Goal: Information Seeking & Learning: Find contact information

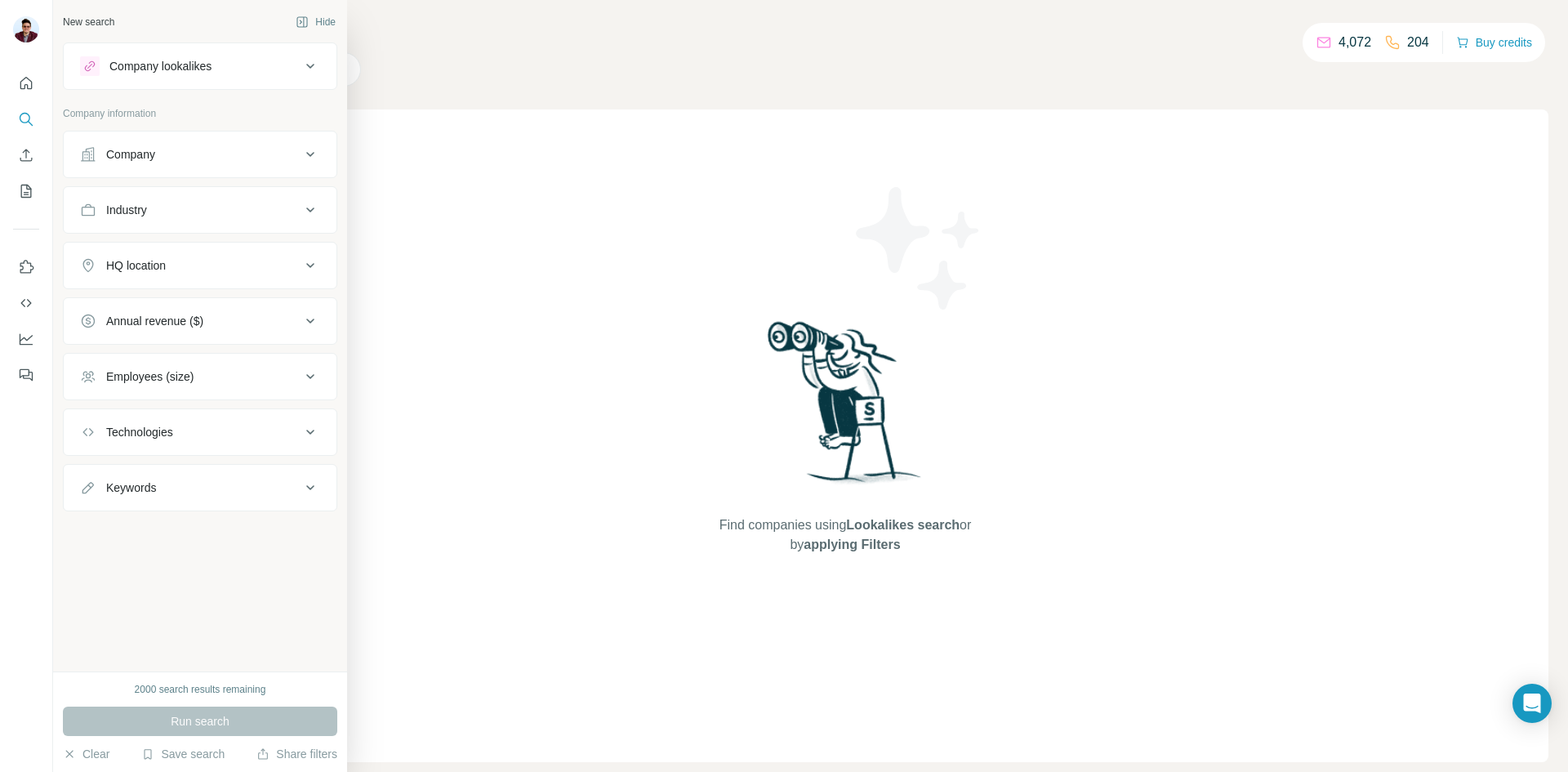
click at [159, 155] on div "Company" at bounding box center [189, 154] width 220 height 16
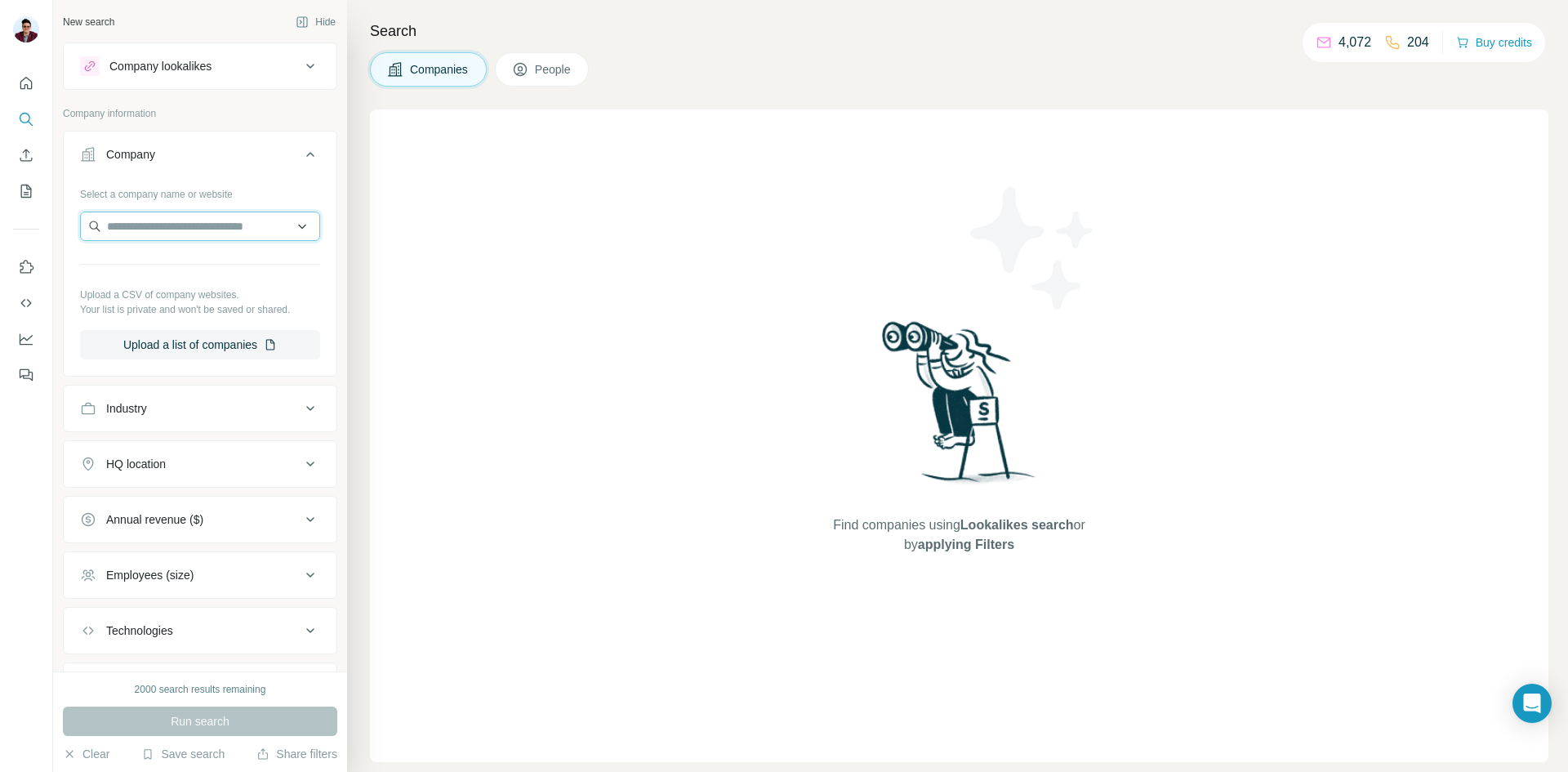
click at [193, 221] on input "text" at bounding box center [200, 226] width 240 height 29
paste input "**********"
type input "**********"
click at [190, 287] on p "[DOMAIN_NAME]" at bounding box center [209, 294] width 169 height 15
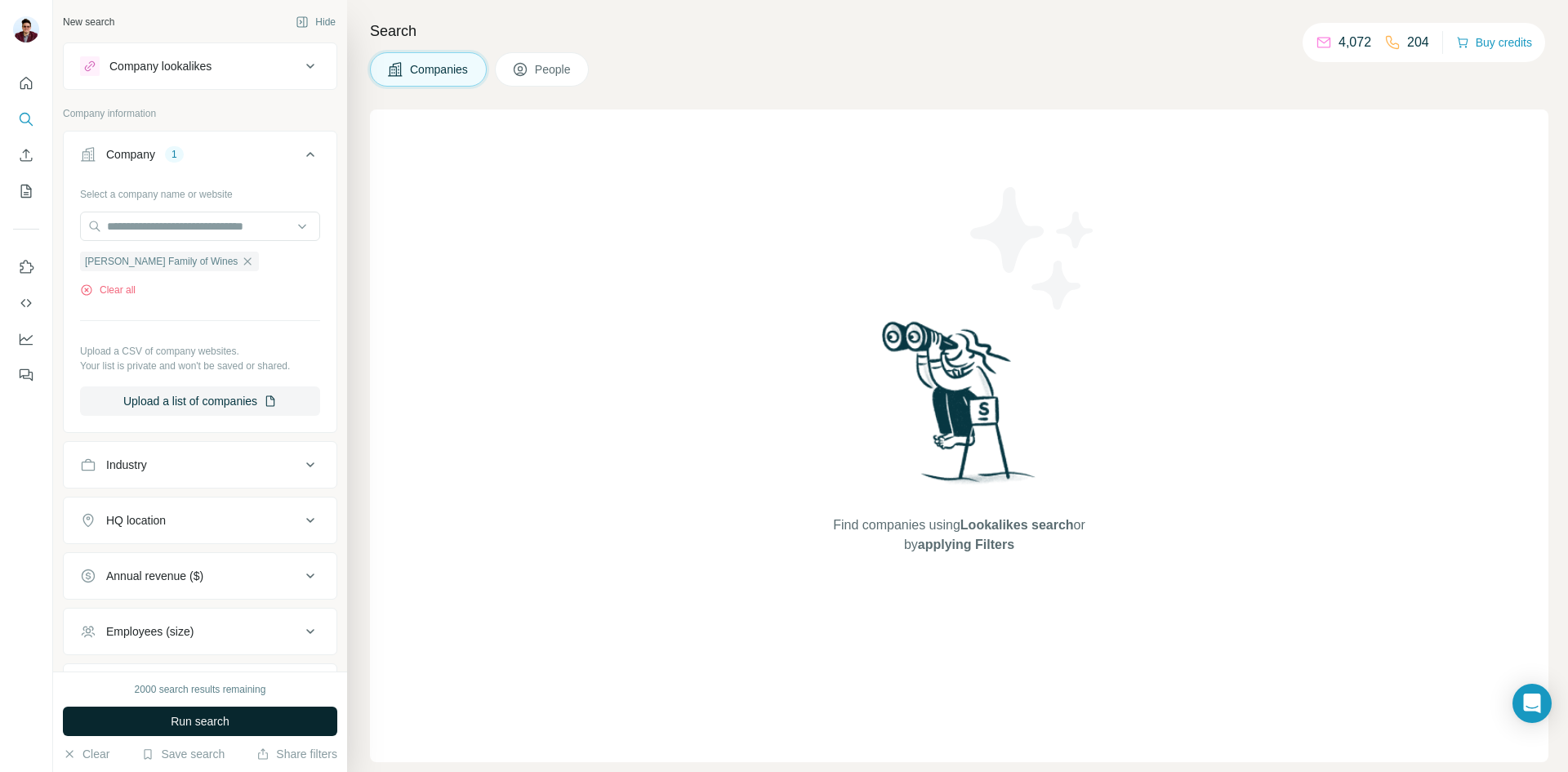
click at [200, 726] on span "Run search" at bounding box center [200, 721] width 59 height 16
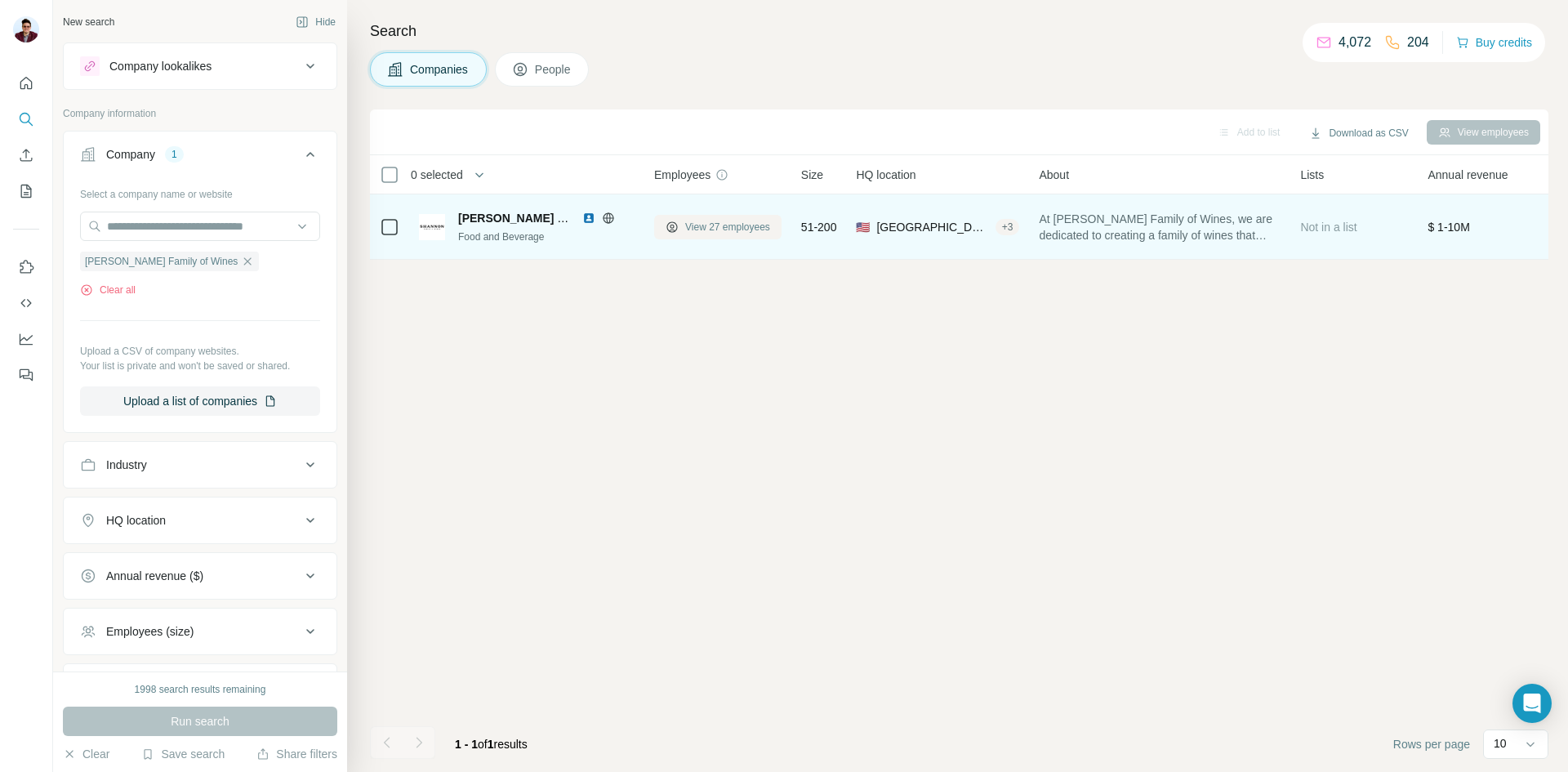
click at [727, 223] on span "View 27 employees" at bounding box center [727, 226] width 85 height 15
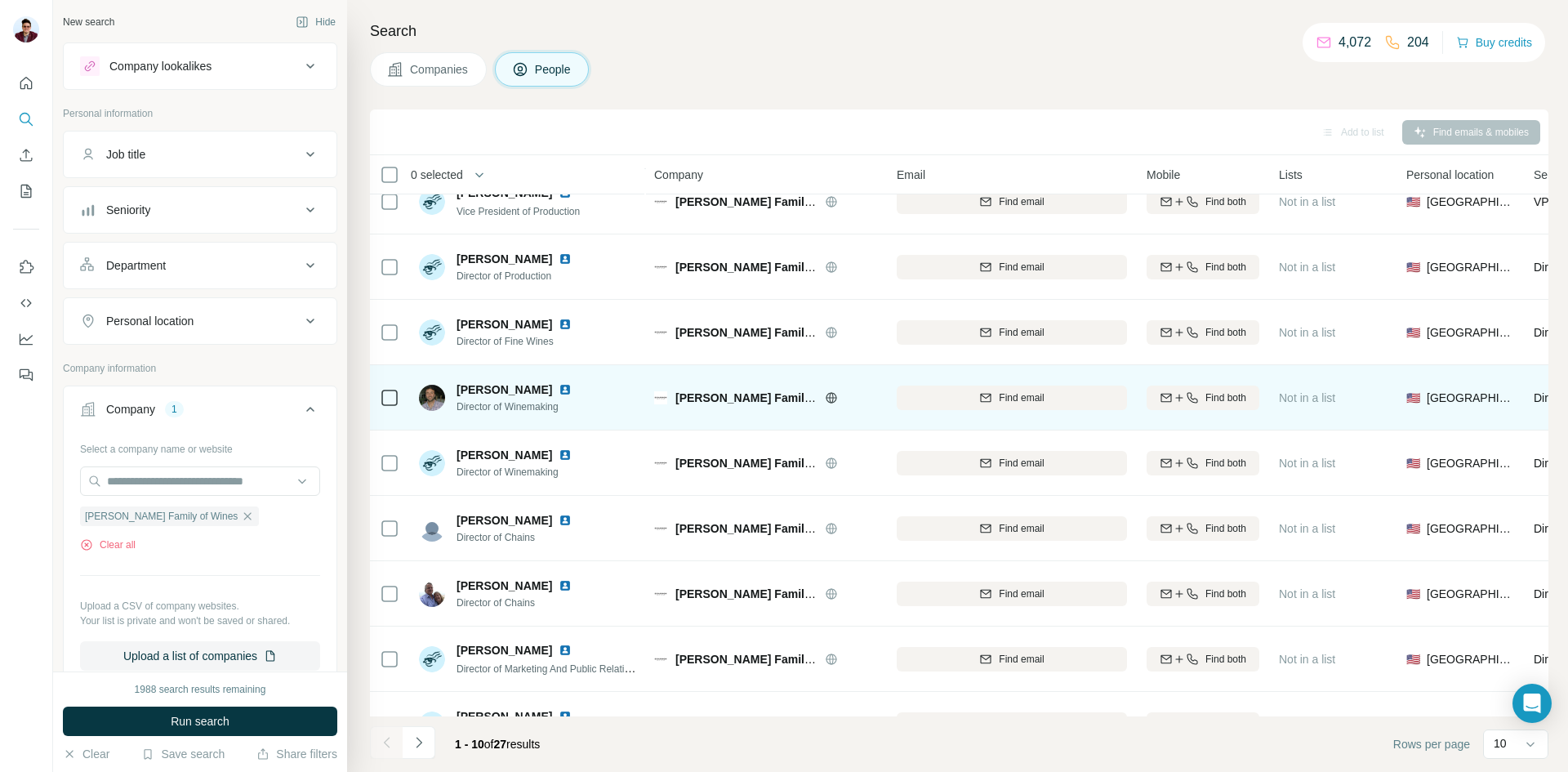
scroll to position [140, 0]
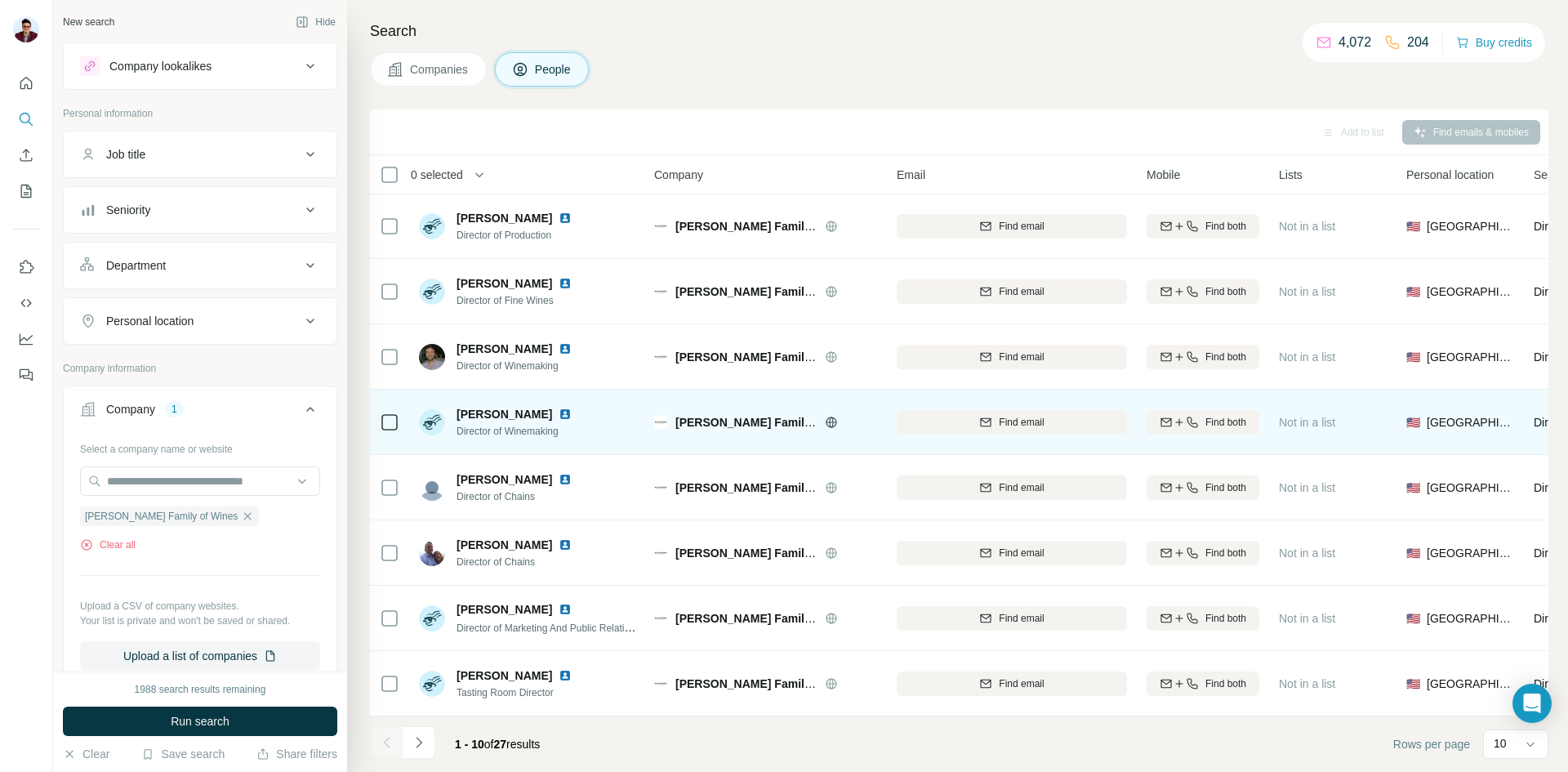
click at [568, 408] on img at bounding box center [565, 414] width 13 height 13
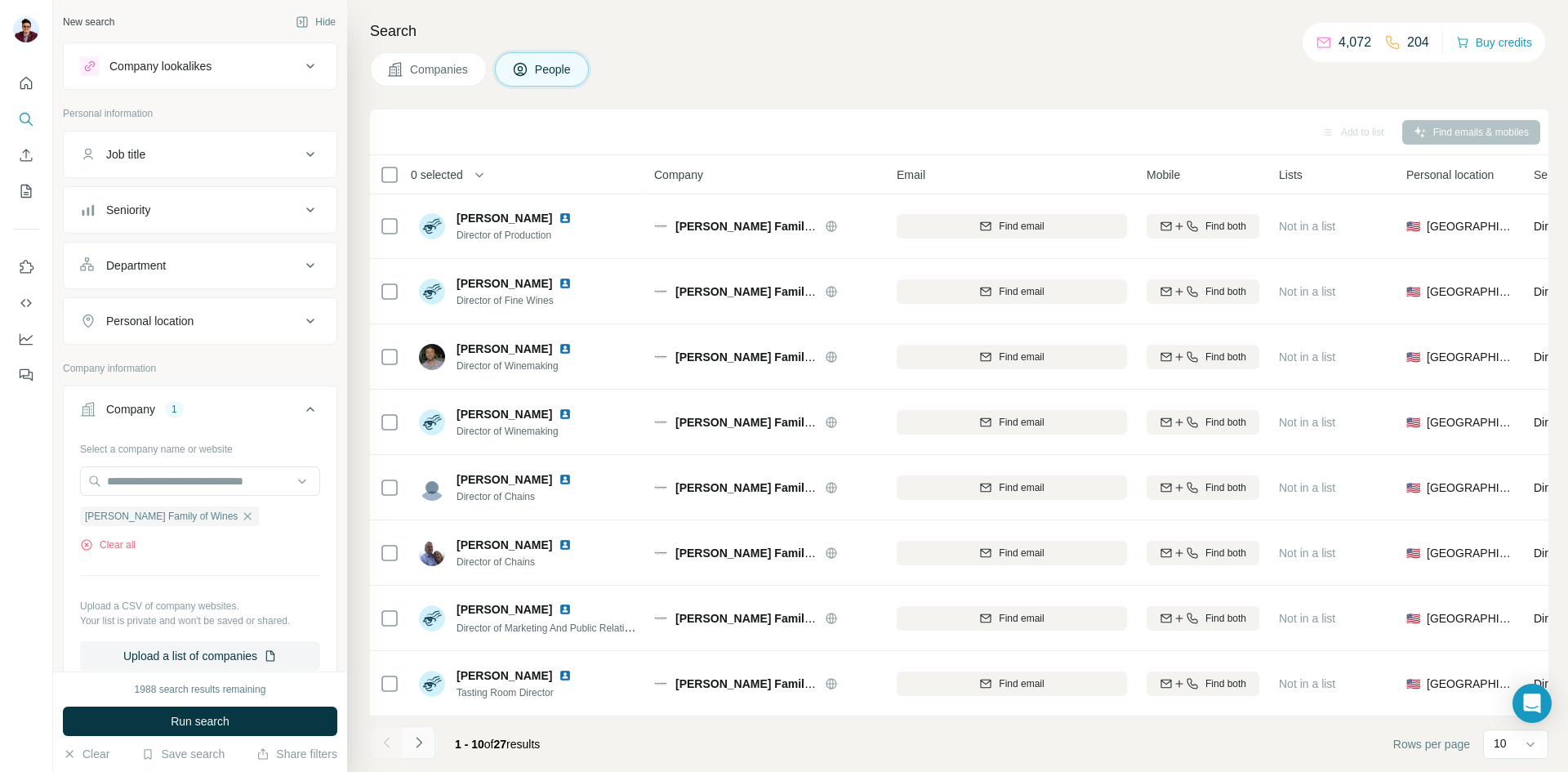
click at [426, 747] on icon "Navigate to next page" at bounding box center [418, 742] width 16 height 16
click at [419, 741] on icon "Navigate to next page" at bounding box center [418, 742] width 16 height 16
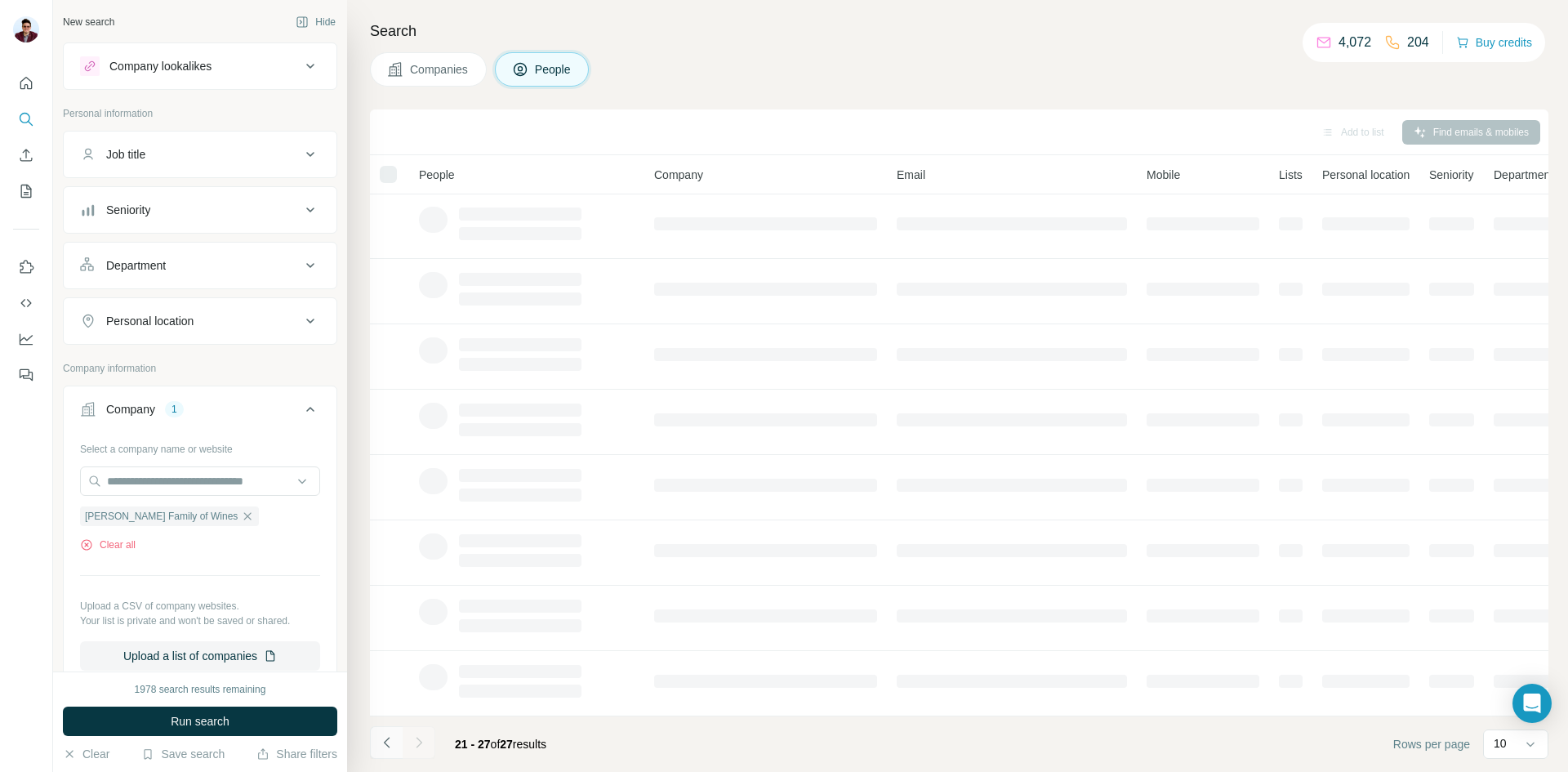
scroll to position [0, 0]
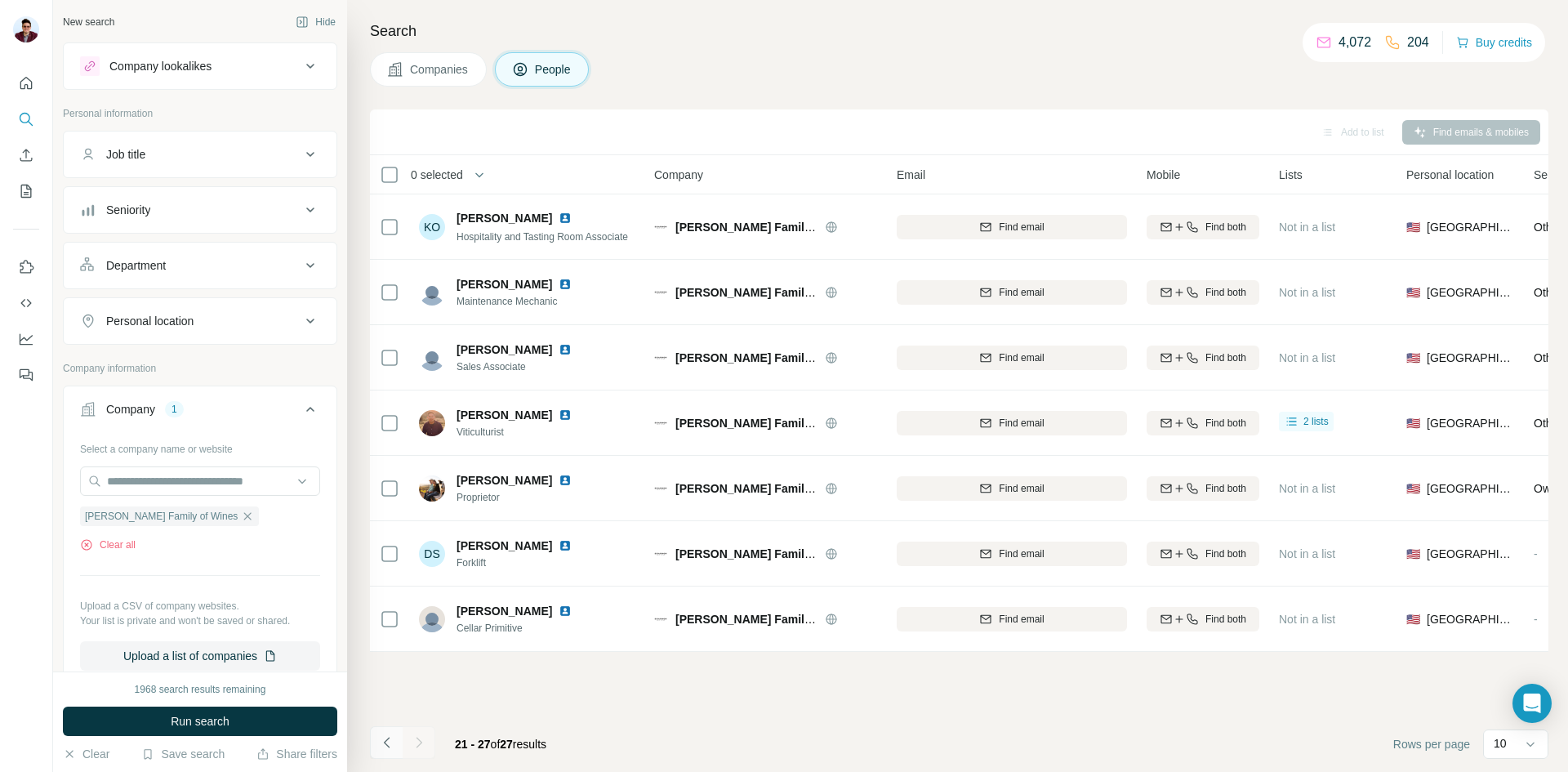
click at [386, 744] on icon "Navigate to previous page" at bounding box center [386, 742] width 6 height 10
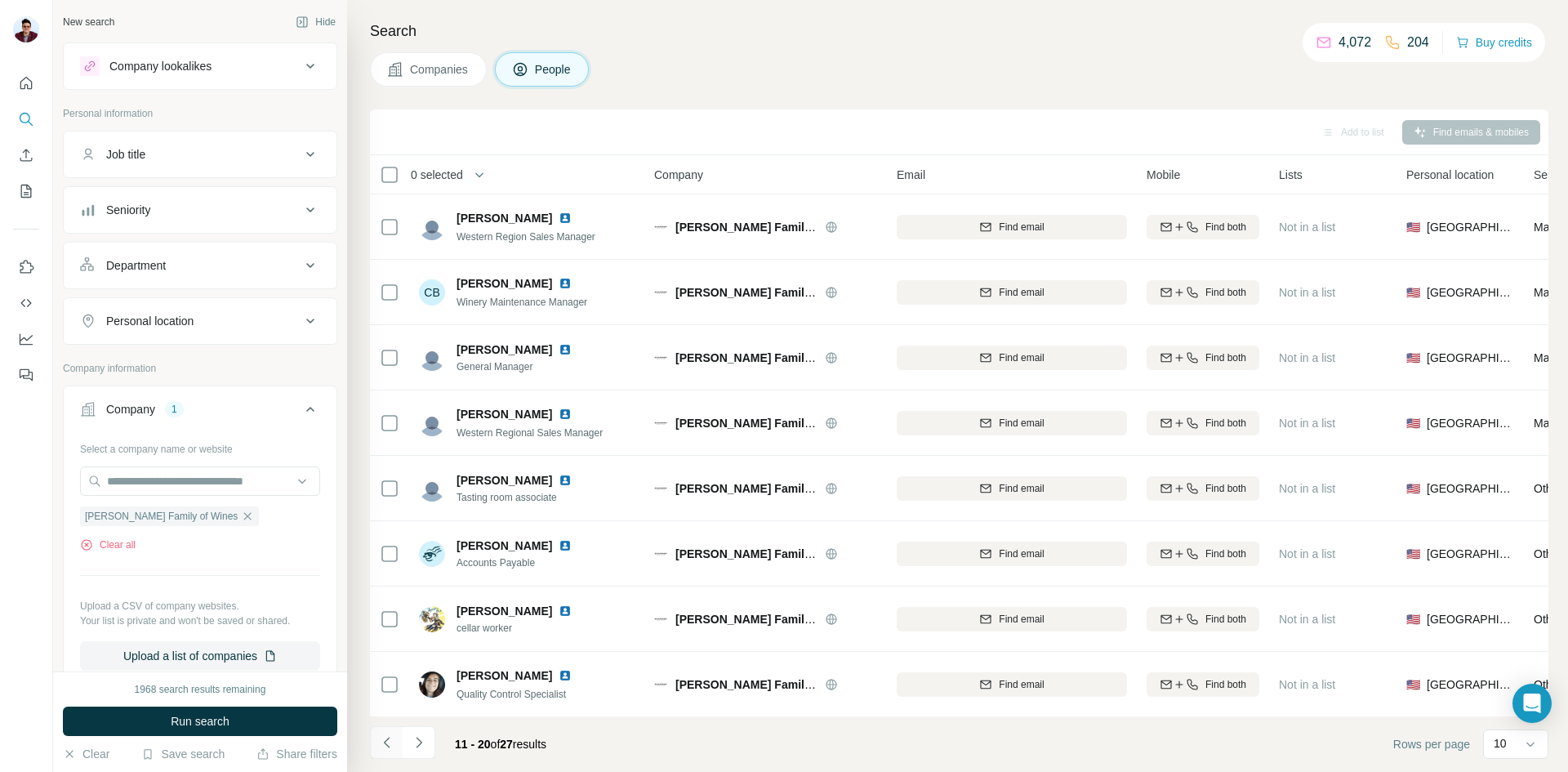
click at [386, 744] on icon "Navigate to previous page" at bounding box center [386, 742] width 6 height 10
click at [383, 747] on div at bounding box center [386, 742] width 33 height 33
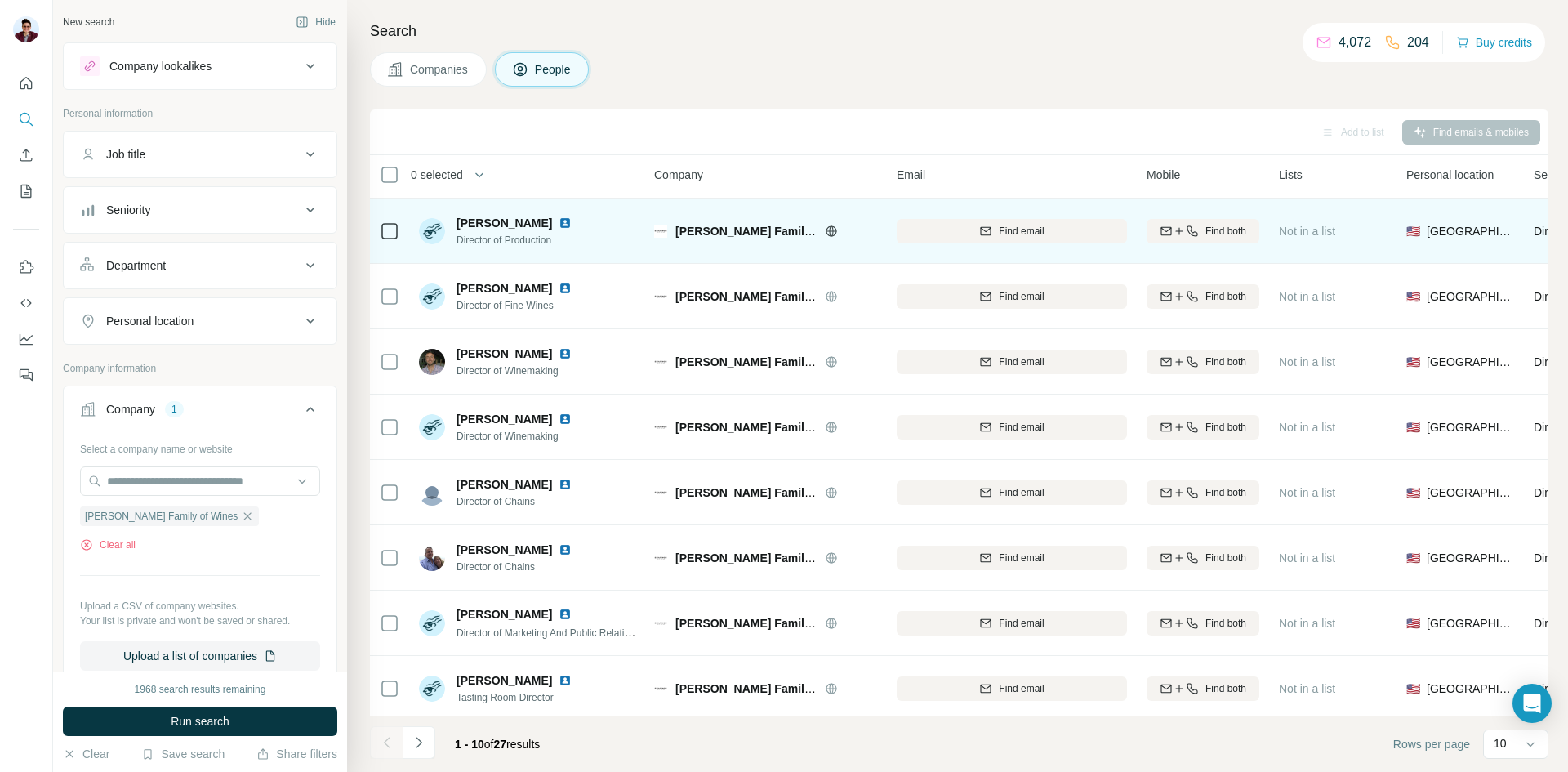
scroll to position [140, 0]
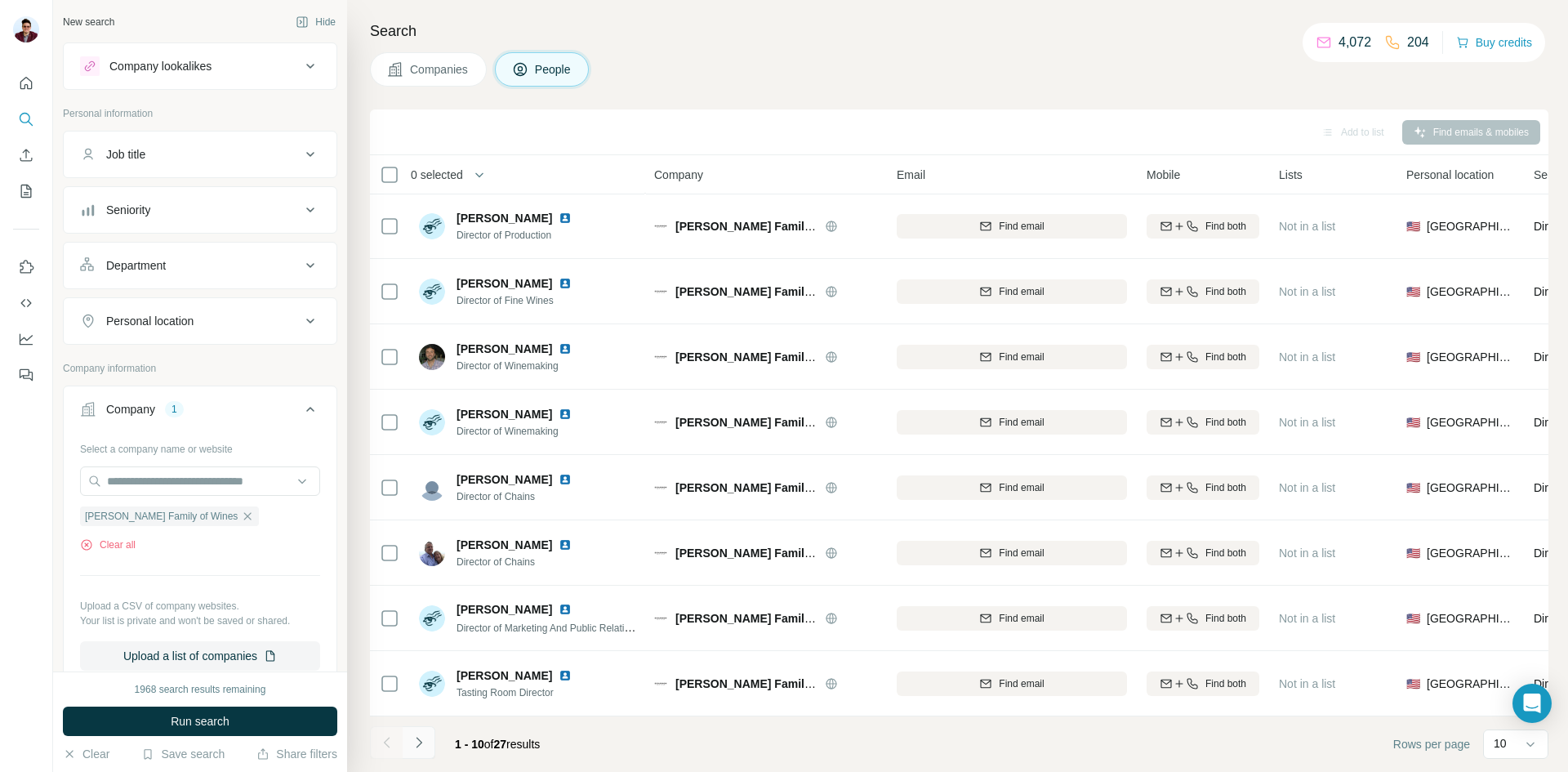
click at [414, 742] on icon "Navigate to next page" at bounding box center [418, 742] width 16 height 16
click at [392, 751] on button "Navigate to previous page" at bounding box center [386, 742] width 33 height 33
click at [426, 743] on icon "Navigate to next page" at bounding box center [418, 742] width 16 height 16
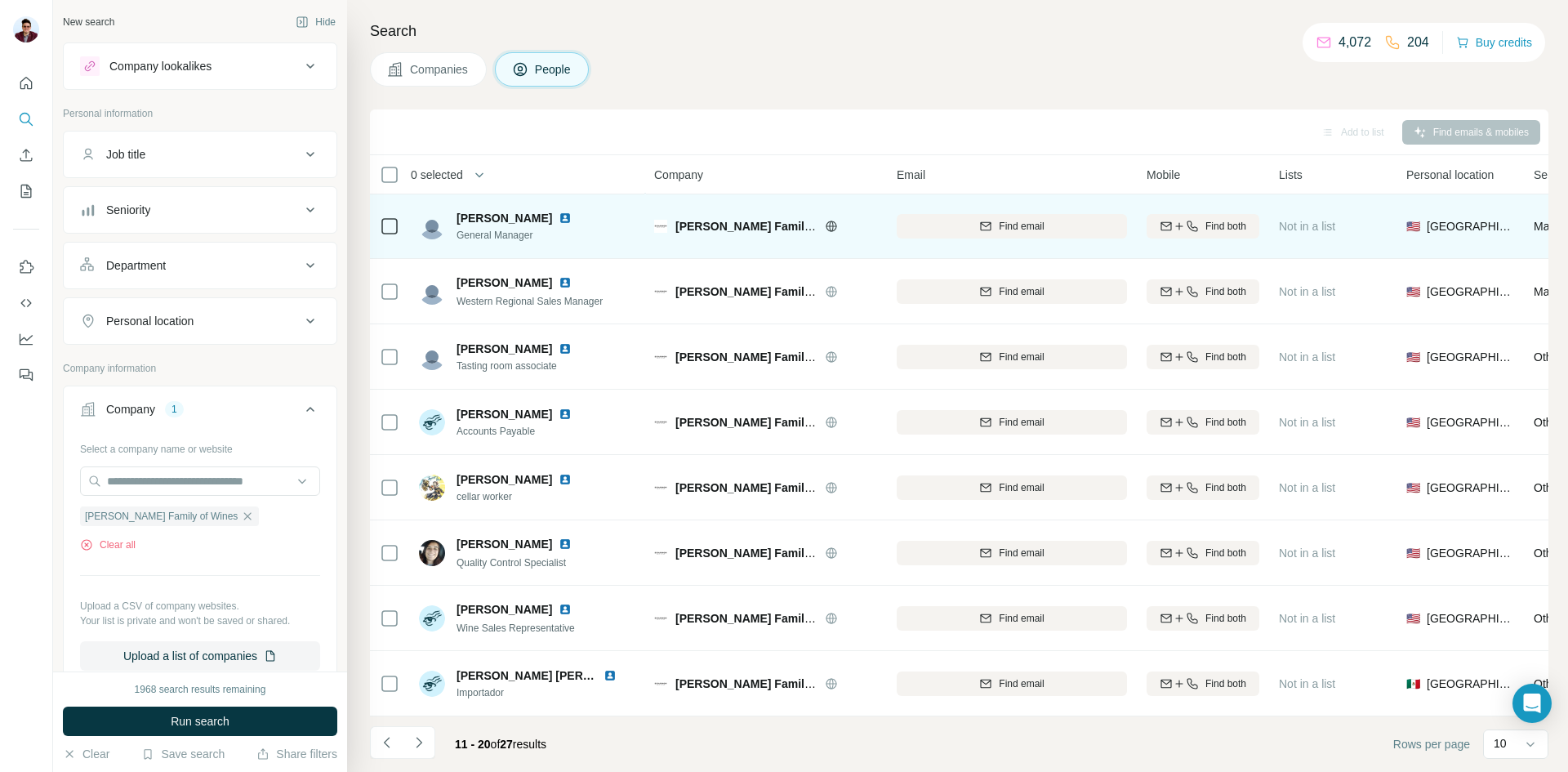
click at [559, 216] on img at bounding box center [565, 218] width 13 height 13
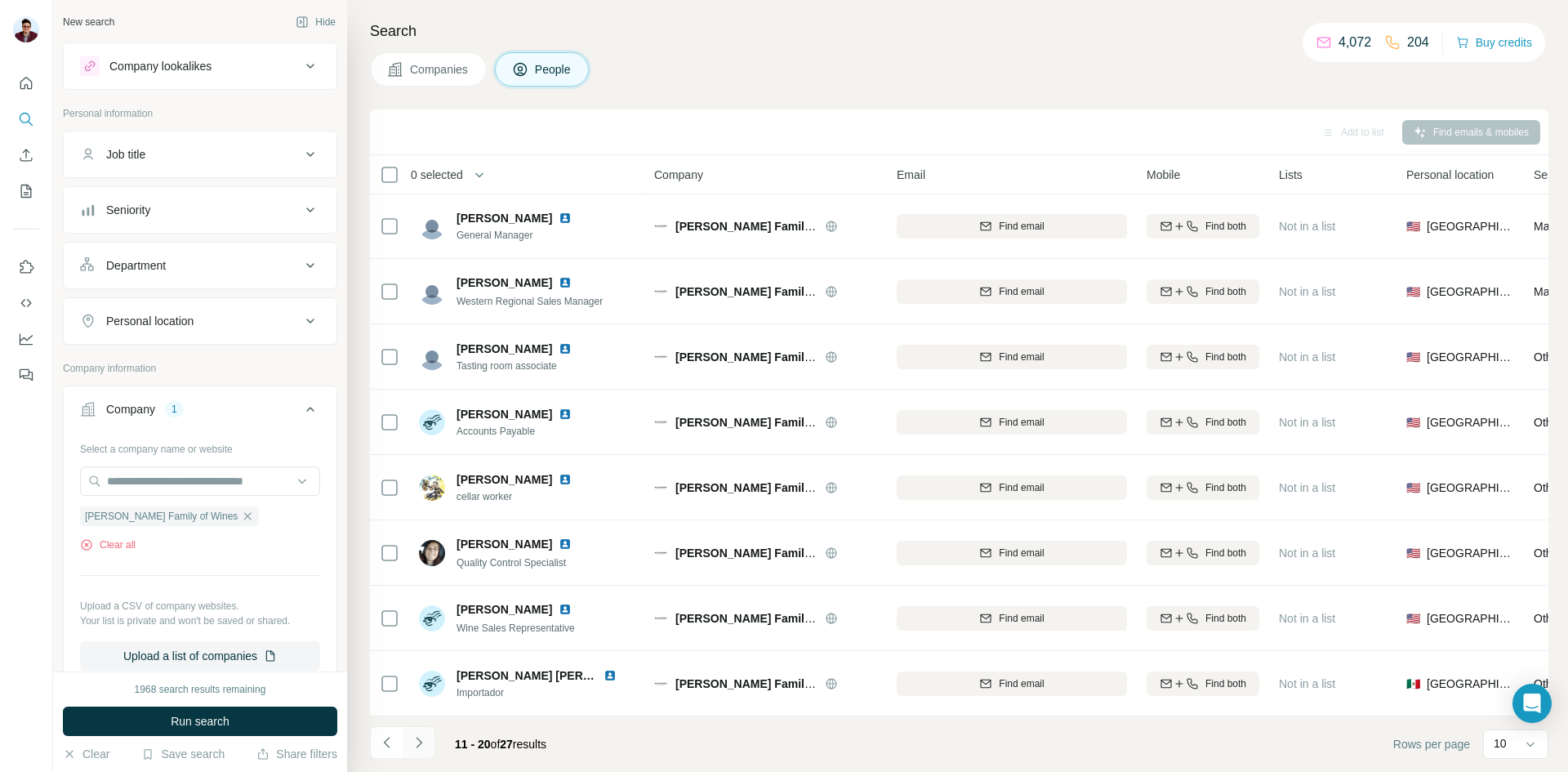
click at [421, 745] on icon "Navigate to next page" at bounding box center [418, 742] width 16 height 16
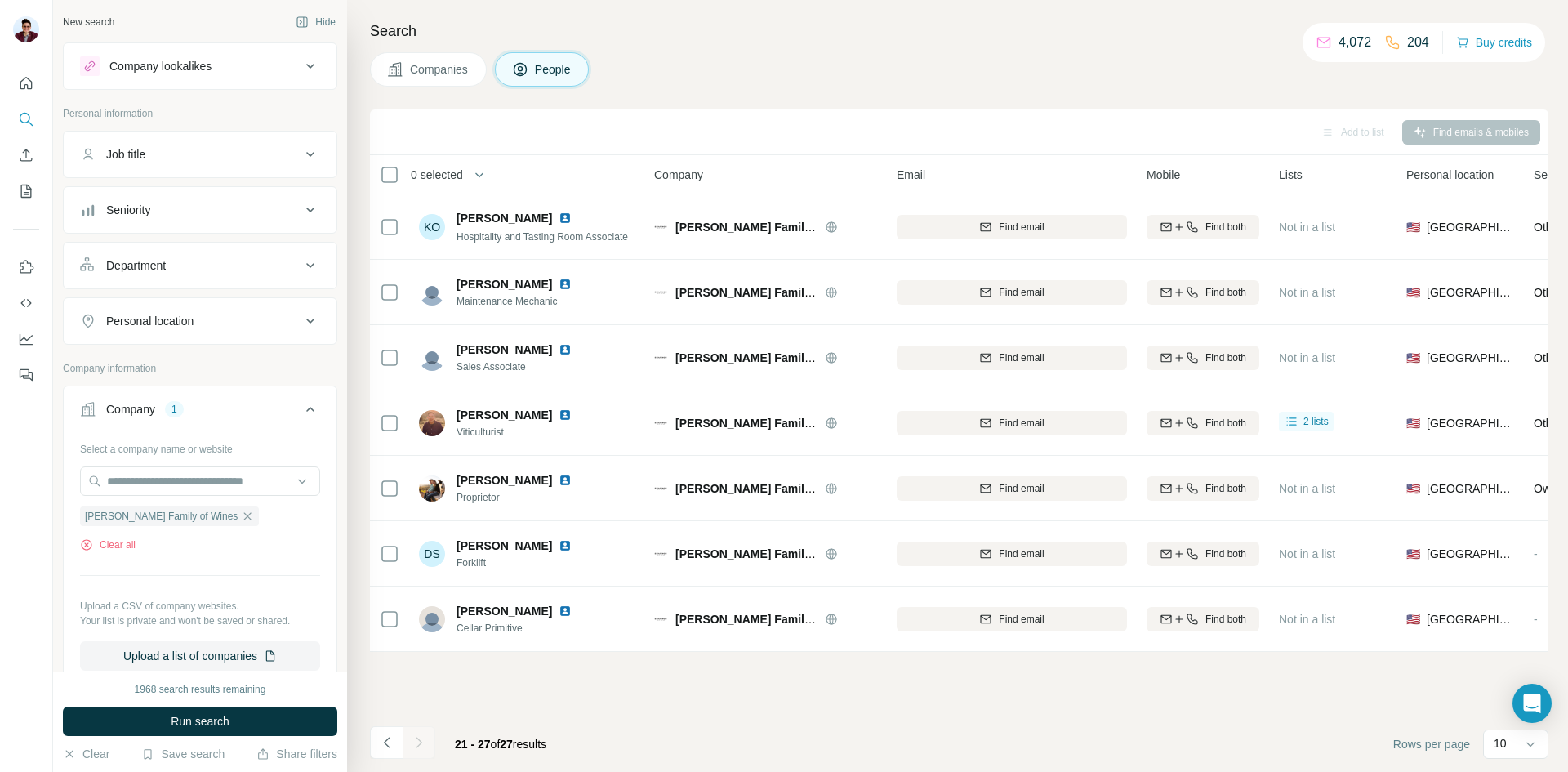
scroll to position [0, 0]
click at [383, 737] on icon "Navigate to previous page" at bounding box center [386, 742] width 16 height 16
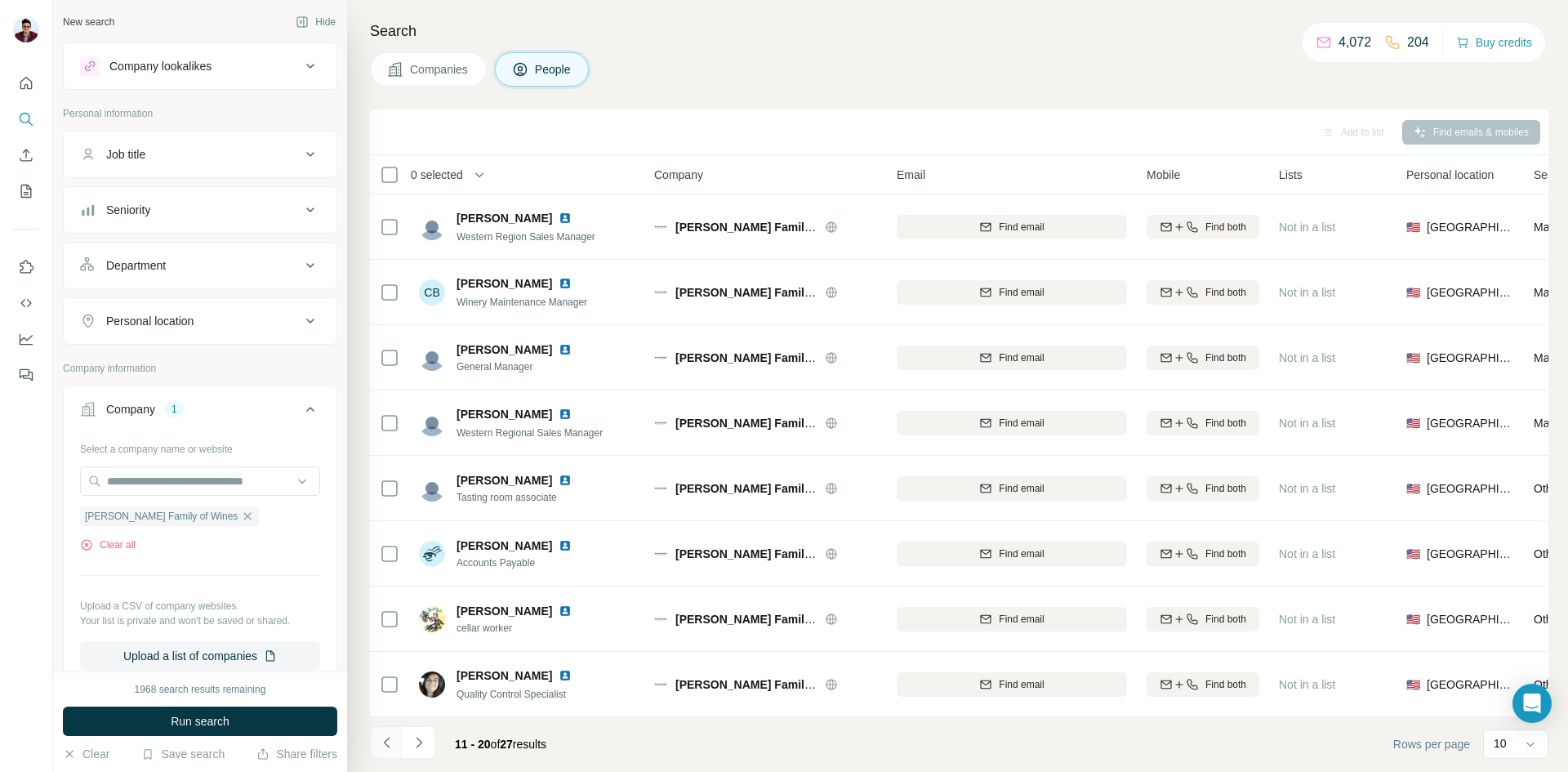
click at [390, 745] on icon "Navigate to previous page" at bounding box center [386, 742] width 16 height 16
click at [394, 739] on div at bounding box center [386, 742] width 33 height 33
